Goal: Information Seeking & Learning: Find specific fact

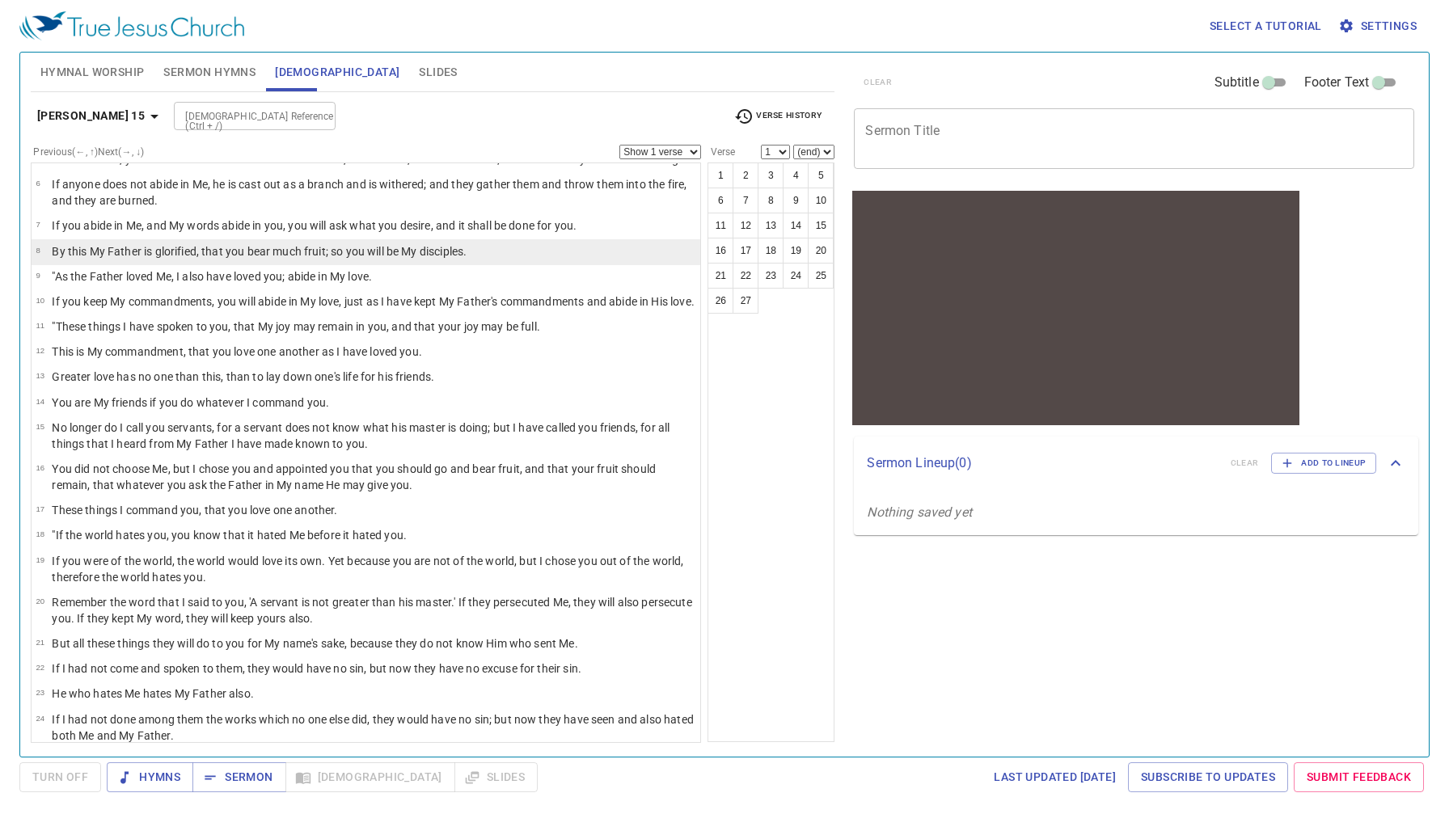
scroll to position [177, 0]
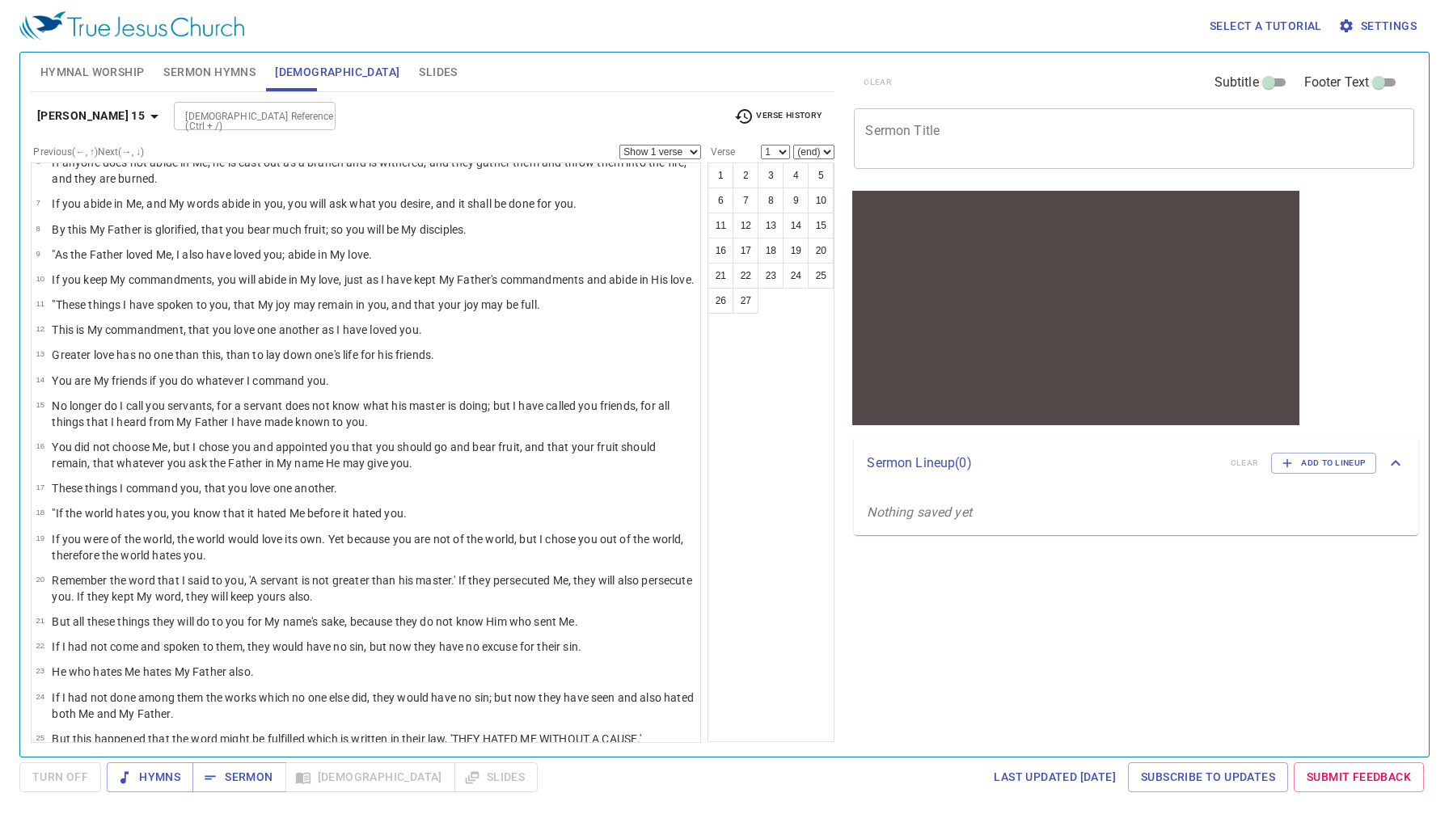
click at [239, 110] on input "Bible Reference (Ctrl + /)" at bounding box center [241, 116] width 125 height 19
type input "mt 22"
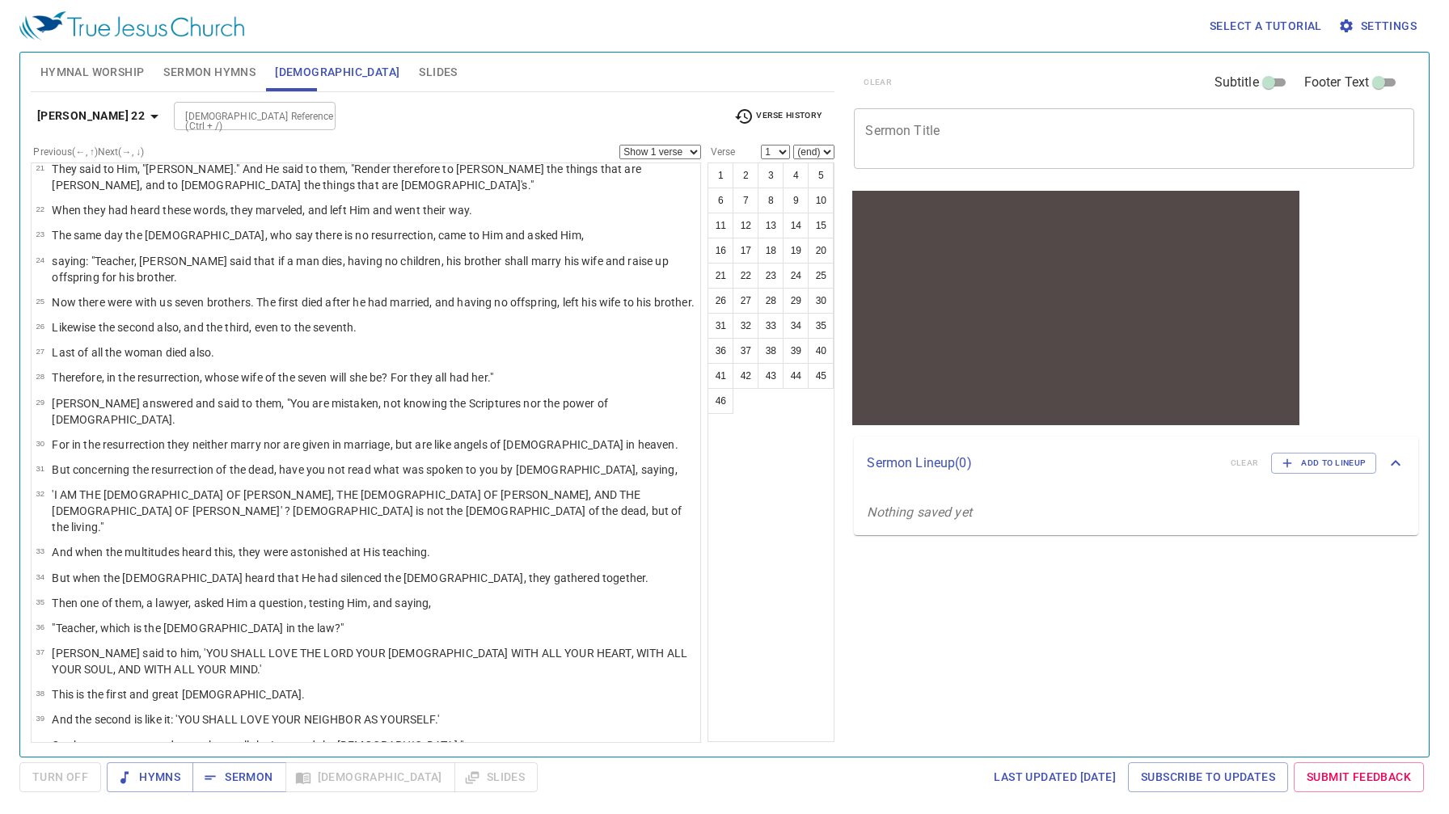
scroll to position [756, 0]
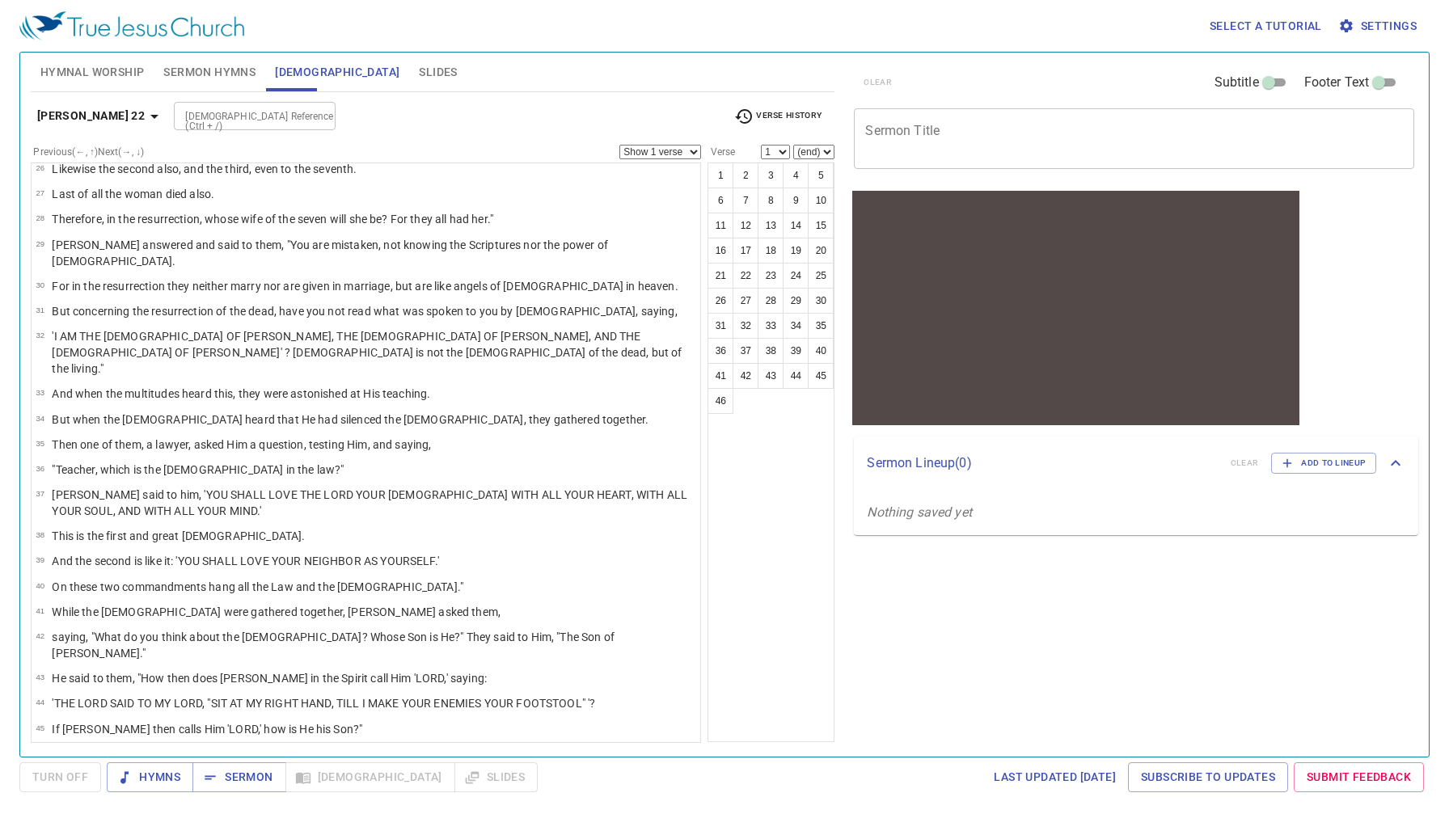
click at [767, 108] on span "Verse History" at bounding box center [777, 116] width 87 height 19
click at [0, 0] on b "Jn 15" at bounding box center [0, 0] width 0 height 0
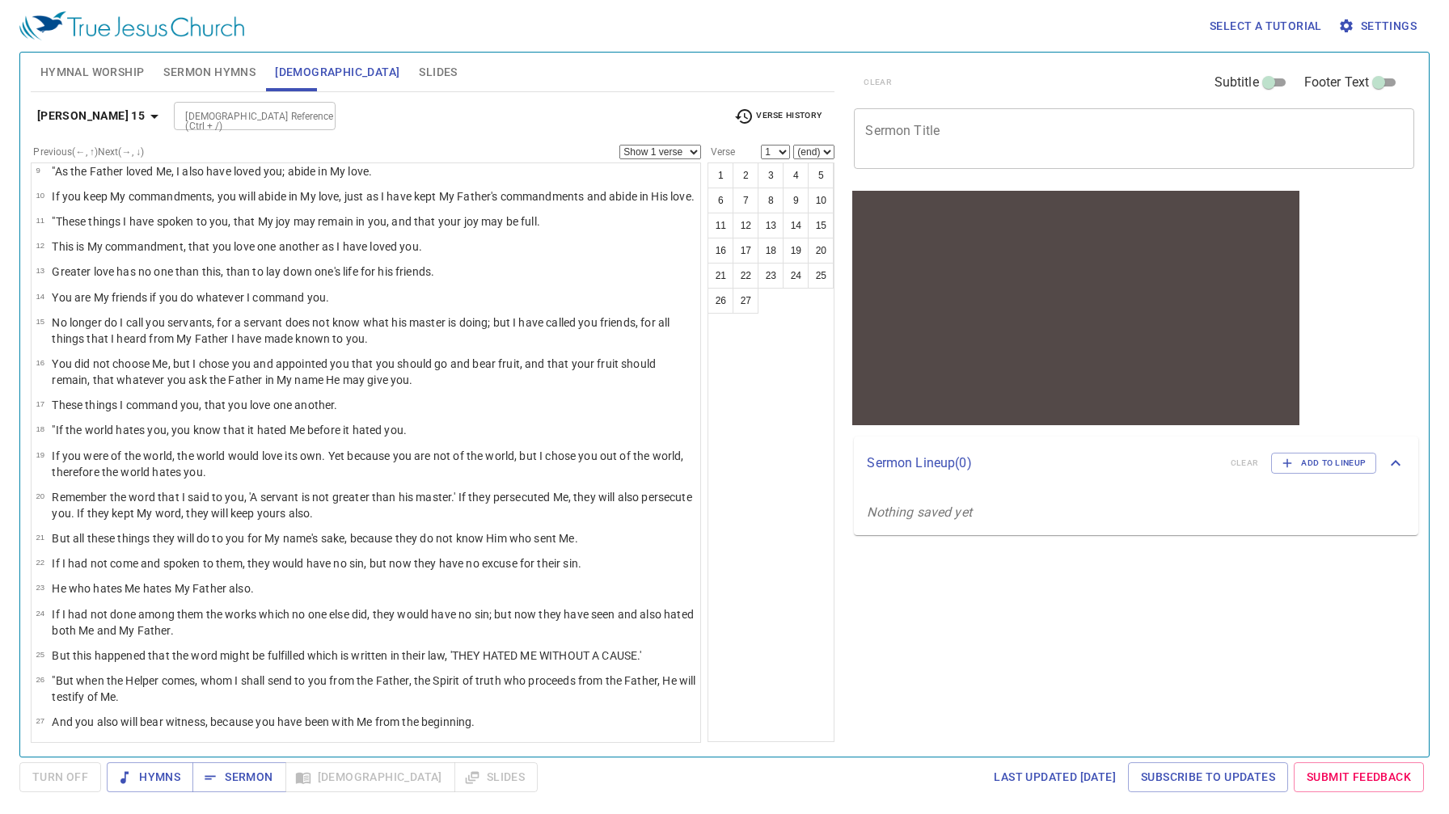
scroll to position [0, 0]
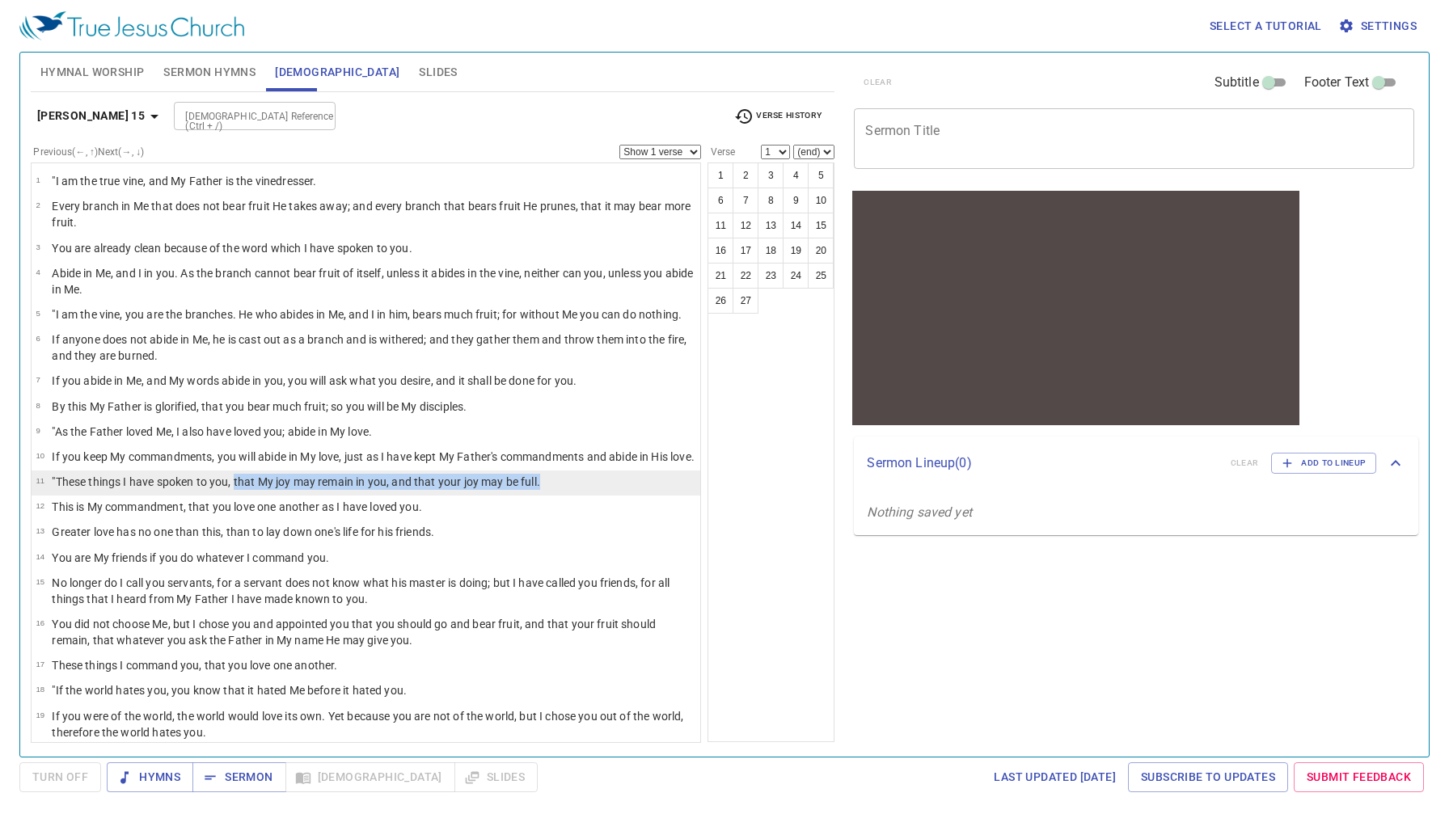
drag, startPoint x: 540, startPoint y: 498, endPoint x: 237, endPoint y: 501, distance: 303.2
click at [237, 490] on p ""These things I have spoken to you, that My joy may remain in you, and that you…" at bounding box center [296, 482] width 488 height 16
select select "11"
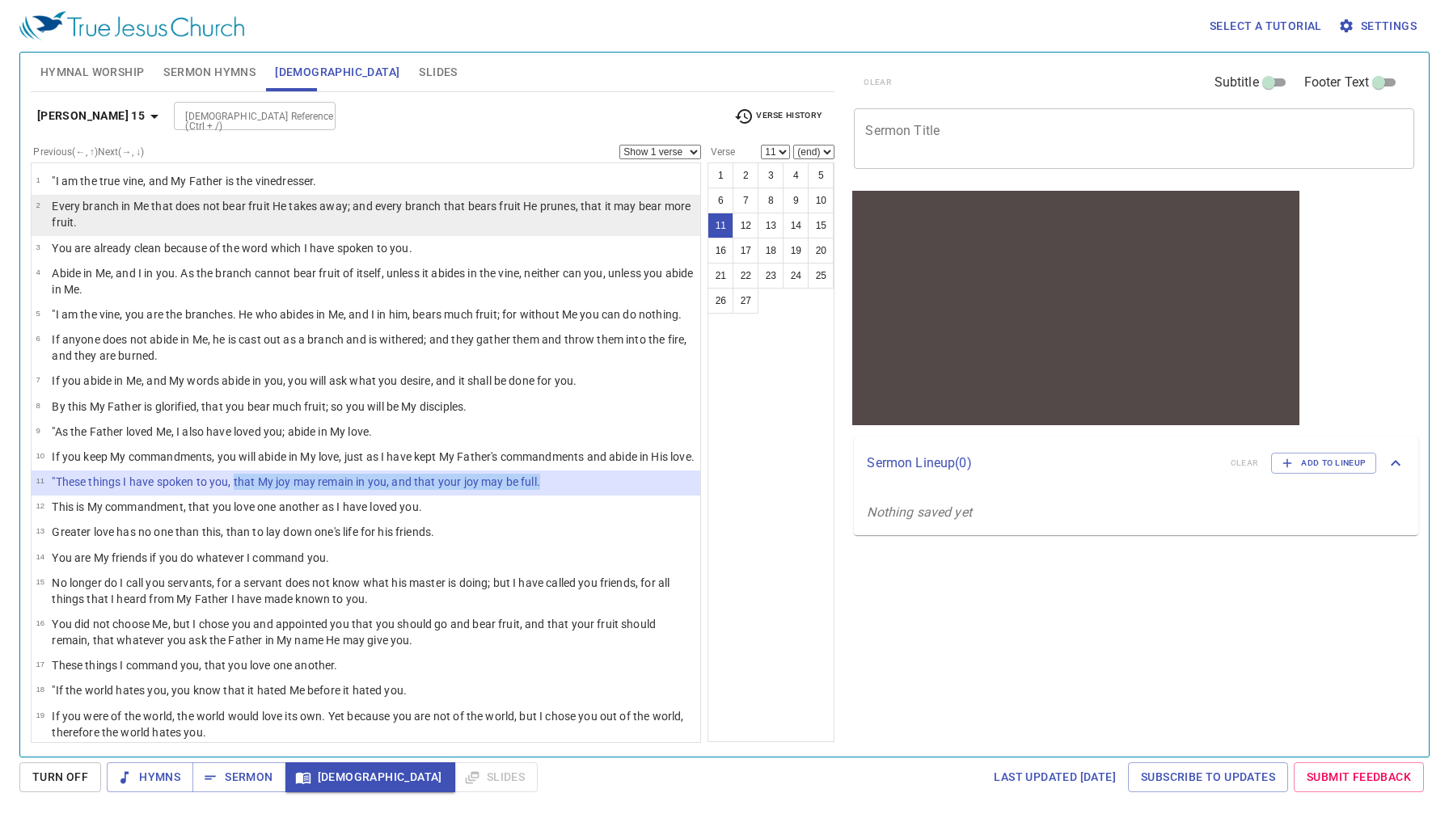
copy p "that My joy may remain in you, and that your joy may be full."
